Goal: Information Seeking & Learning: Find specific fact

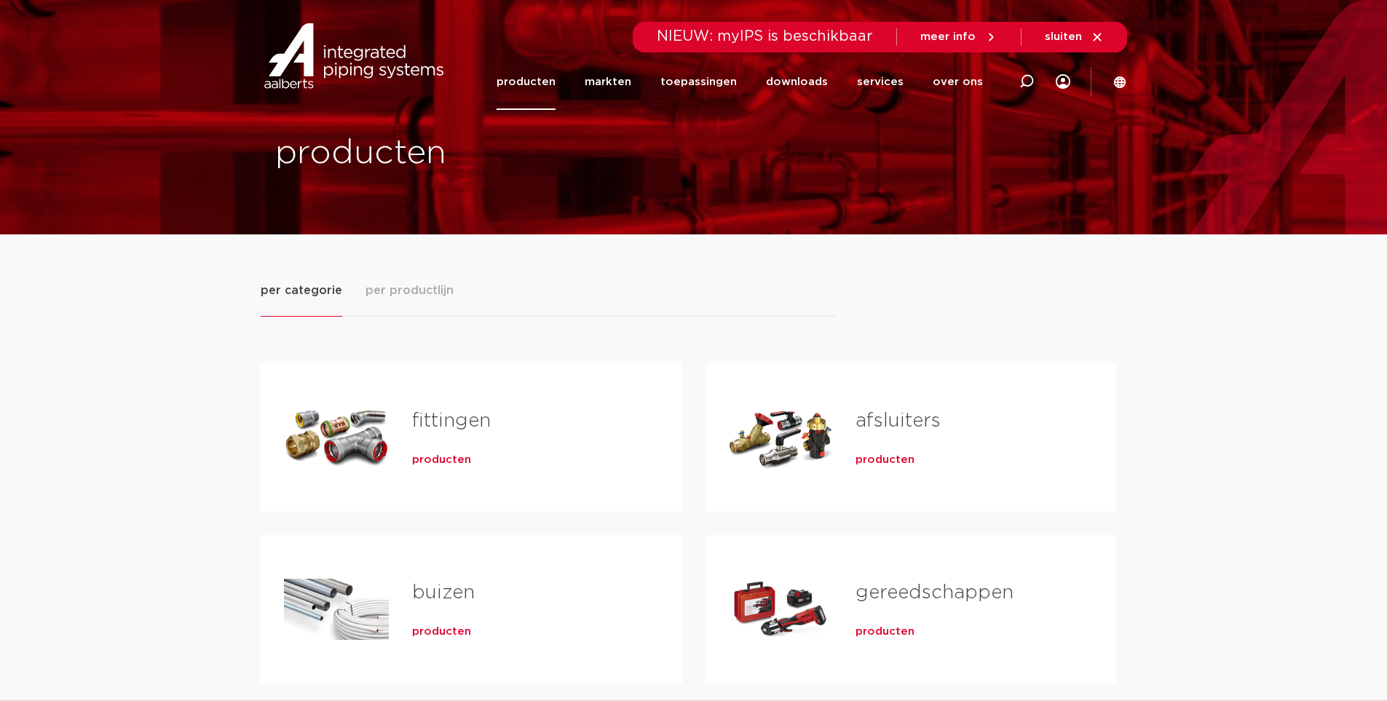
click at [1018, 79] on div at bounding box center [1026, 81] width 58 height 111
type input "overshuifkoppeling"
click button "Zoeken" at bounding box center [0, 0] width 0 height 0
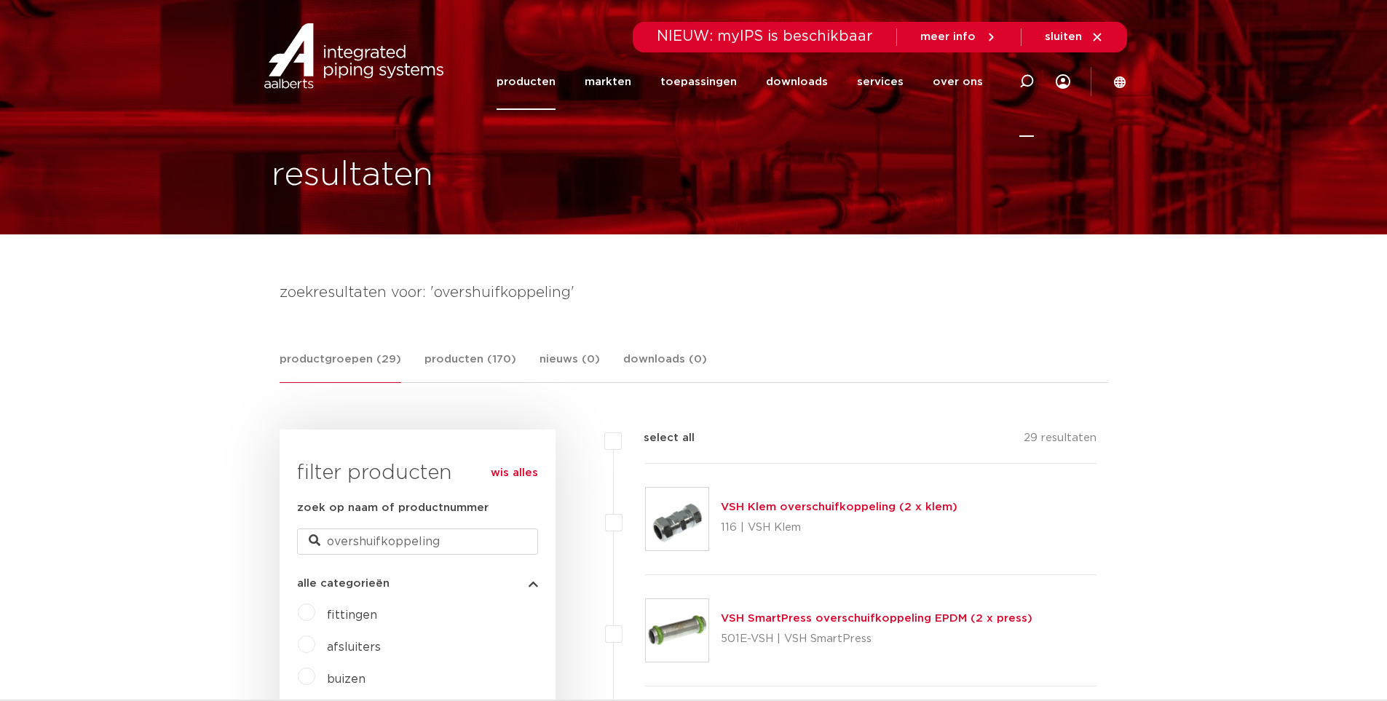
click at [1021, 75] on icon at bounding box center [1026, 81] width 15 height 15
type input "overshufkoppeling 28 mm"
click button "Zoeken" at bounding box center [0, 0] width 0 height 0
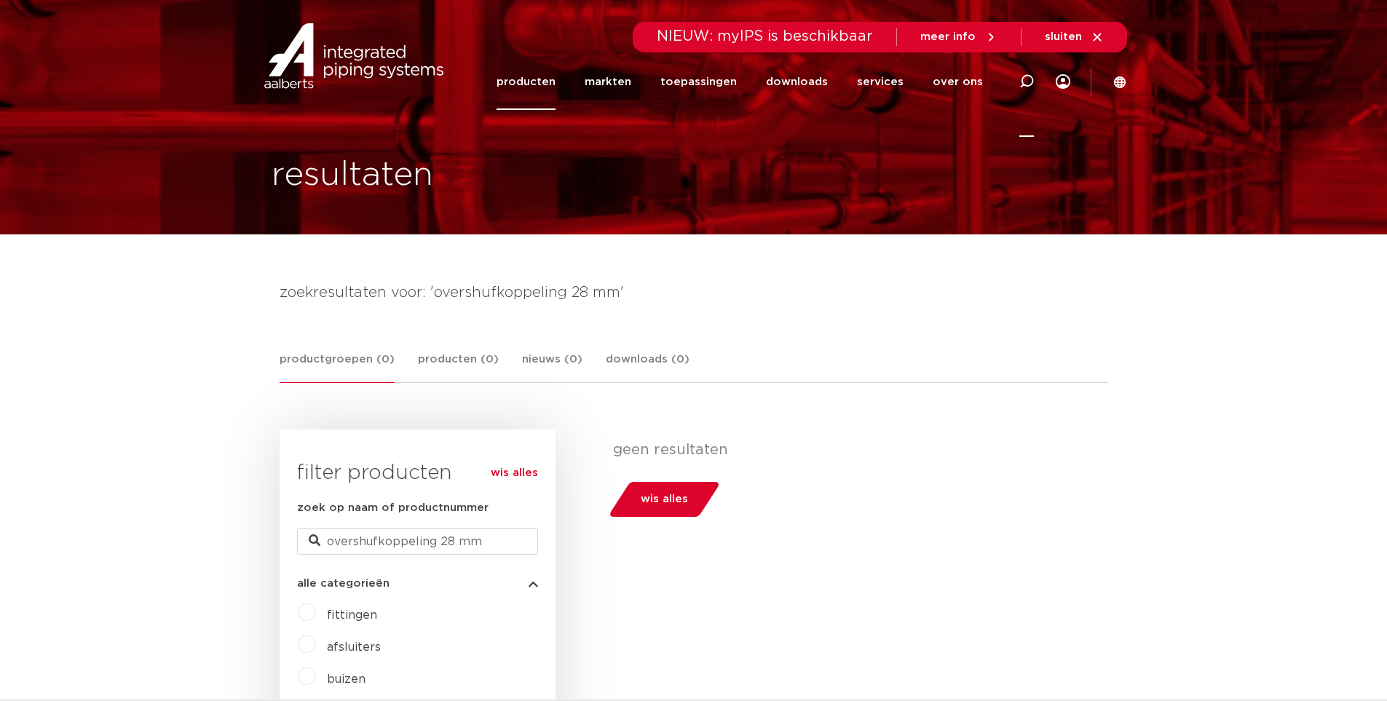
click at [1031, 82] on icon at bounding box center [1026, 81] width 15 height 15
type input "overschuifkoppeling 28mm"
click button "Zoeken" at bounding box center [0, 0] width 0 height 0
